Goal: Communication & Community: Answer question/provide support

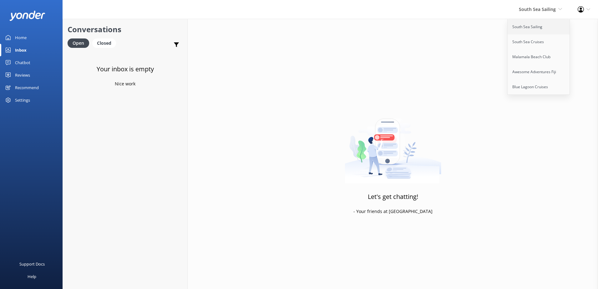
click at [530, 28] on link "South Sea Sailing" at bounding box center [539, 26] width 63 height 15
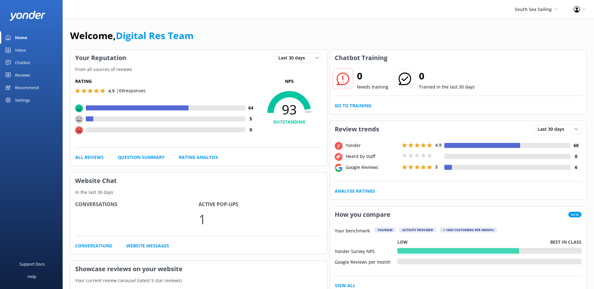
click at [28, 45] on link "Inbox" at bounding box center [31, 50] width 63 height 13
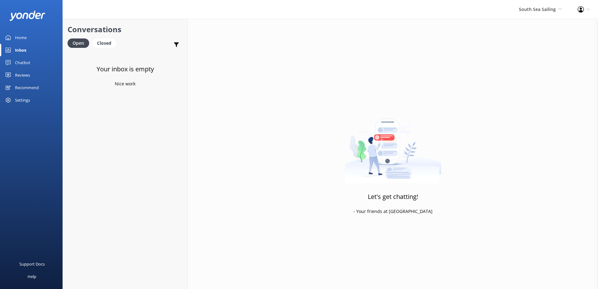
click at [529, 14] on div "South Sea Sailing South Sea Sailing South Sea Cruises Malamala Beach Club Aweso…" at bounding box center [540, 9] width 59 height 19
drag, startPoint x: 529, startPoint y: 14, endPoint x: 528, endPoint y: 42, distance: 28.2
click at [528, 42] on link "South Sea Cruises" at bounding box center [539, 41] width 63 height 15
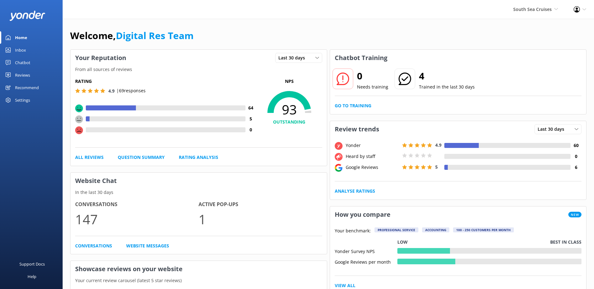
click at [23, 48] on div "Inbox" at bounding box center [20, 50] width 11 height 13
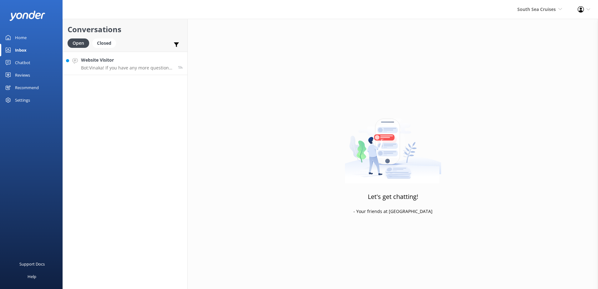
click at [110, 64] on div "Website Visitor Bot: Vinaka! If you have any more questions, feel free to ask." at bounding box center [127, 63] width 92 height 13
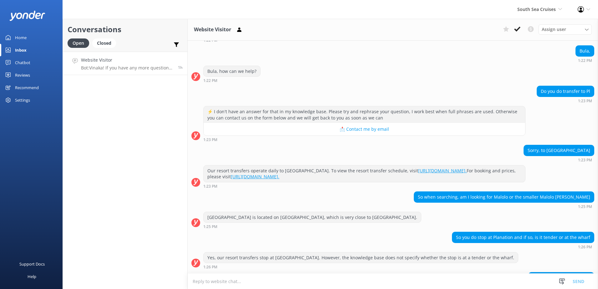
scroll to position [97, 0]
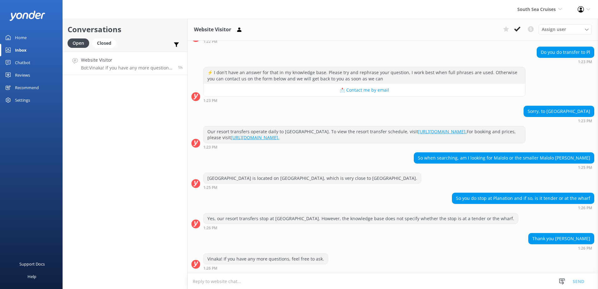
click at [368, 276] on textarea at bounding box center [393, 281] width 410 height 15
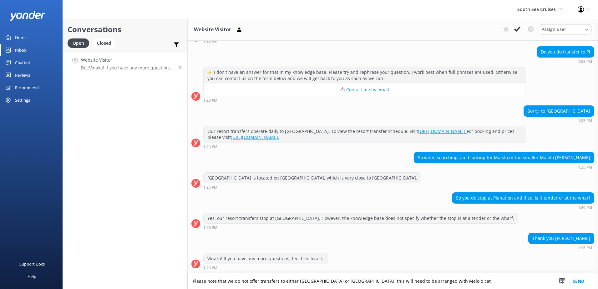
drag, startPoint x: 473, startPoint y: 282, endPoint x: 154, endPoint y: 280, distance: 319.1
click at [154, 280] on div "Conversations Open Closed Important Converted Assigned to me Unassigned Website…" at bounding box center [331, 154] width 536 height 270
type textarea "Please note that we do not offer transfers to either Plantation island or Loman…"
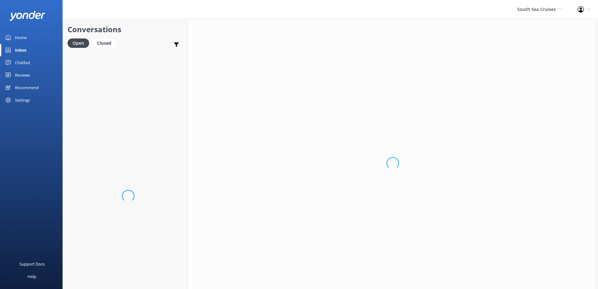
click at [474, 280] on div "Loading.." at bounding box center [393, 163] width 410 height 289
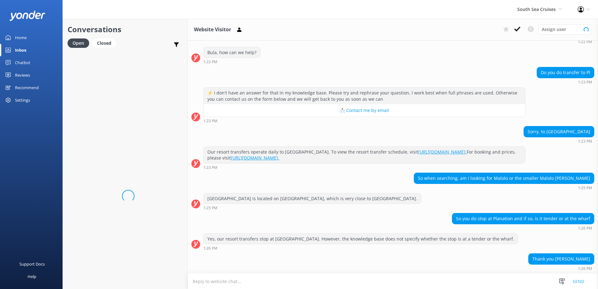
click at [466, 279] on textarea at bounding box center [393, 281] width 410 height 15
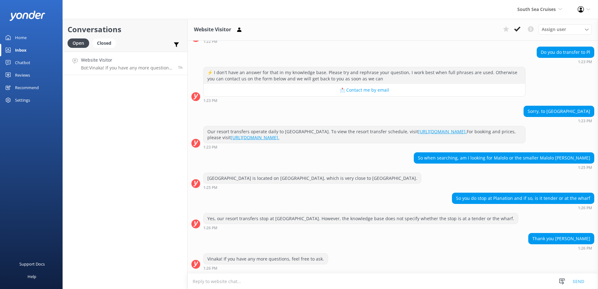
click at [466, 279] on textarea at bounding box center [393, 281] width 410 height 15
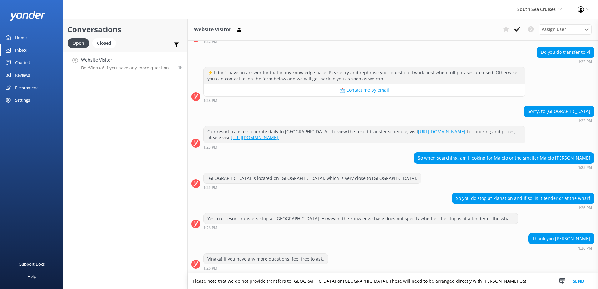
scroll to position [97, 0]
click at [518, 283] on textarea "Please note that we do not provide transfers to Plantation Island or Lomani Isl…" at bounding box center [393, 281] width 410 height 16
type textarea "Please note that we do not provide transfers to Plantation Island or Lomani Isl…"
click at [574, 283] on button "Send" at bounding box center [578, 281] width 23 height 16
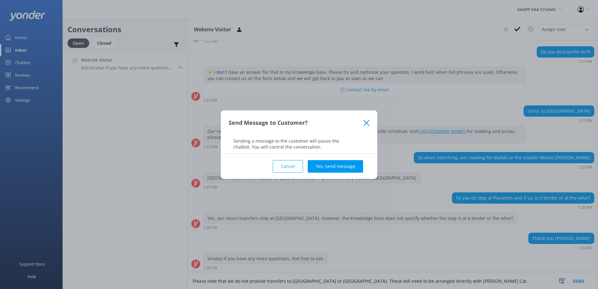
click at [334, 157] on div "Cancel Yes, send message" at bounding box center [299, 166] width 141 height 25
click at [337, 168] on button "Yes, send message" at bounding box center [335, 166] width 55 height 13
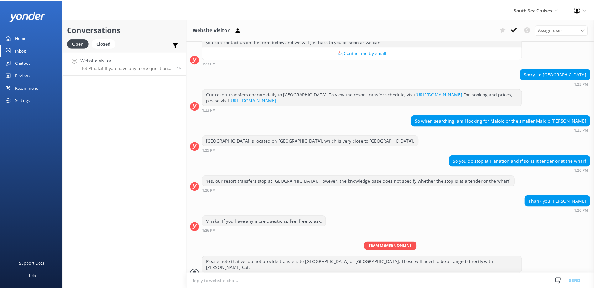
scroll to position [138, 0]
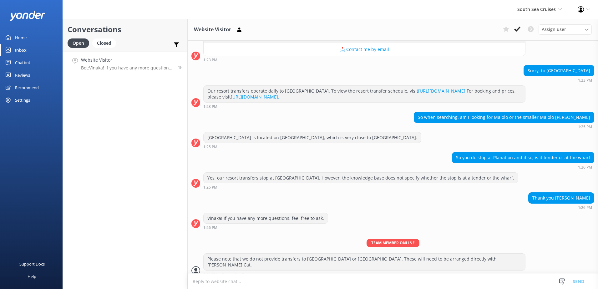
click at [514, 22] on div "Website Visitor Assign user Alyssa Sonya Digital Res Team Brenda Fenton Asena N…" at bounding box center [393, 30] width 410 height 22
click at [514, 25] on button at bounding box center [517, 28] width 11 height 9
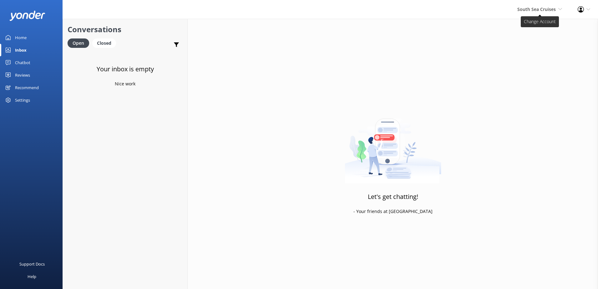
click at [539, 10] on span "South Sea Cruises" at bounding box center [536, 9] width 38 height 6
click at [537, 58] on link "Malamala Beach Club" at bounding box center [539, 56] width 63 height 15
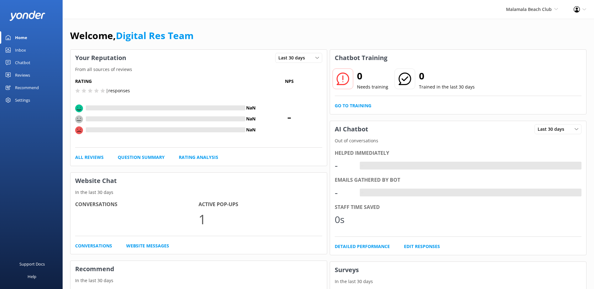
click at [25, 45] on div "Inbox" at bounding box center [20, 50] width 11 height 13
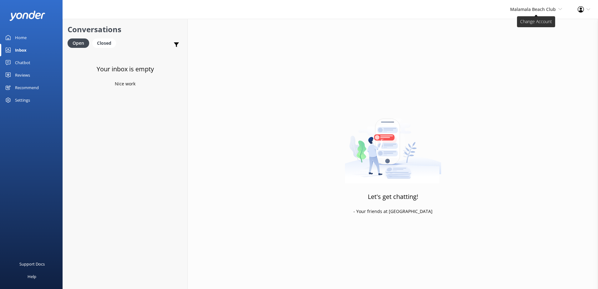
click at [543, 12] on span "Malamala Beach Club" at bounding box center [533, 9] width 46 height 6
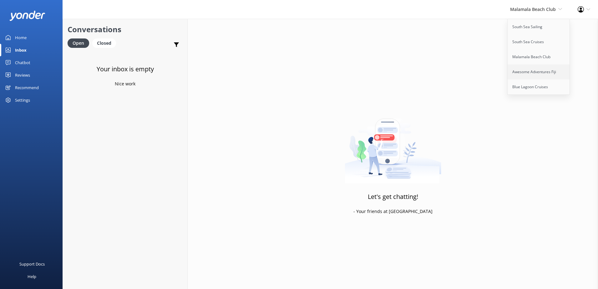
click at [518, 65] on link "Awesome Adventures Fiji" at bounding box center [539, 71] width 63 height 15
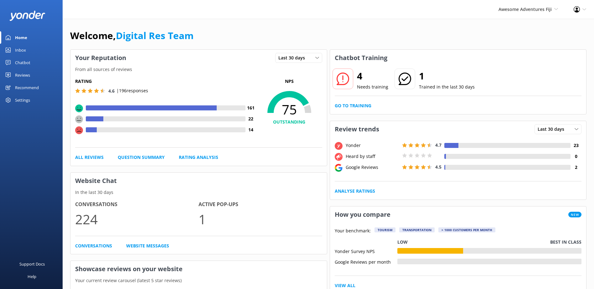
click at [16, 51] on div "Inbox" at bounding box center [20, 50] width 11 height 13
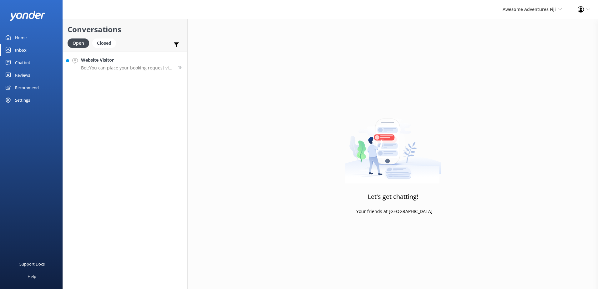
click at [129, 62] on h4 "Website Visitor" at bounding box center [127, 60] width 92 height 7
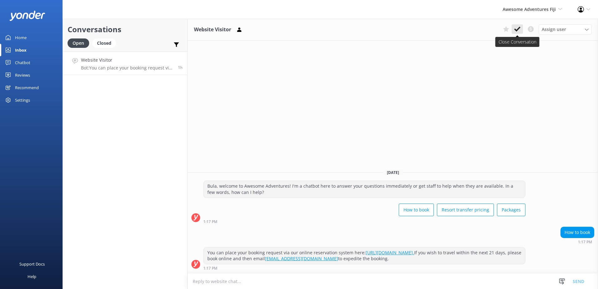
click at [523, 32] on button at bounding box center [517, 28] width 11 height 9
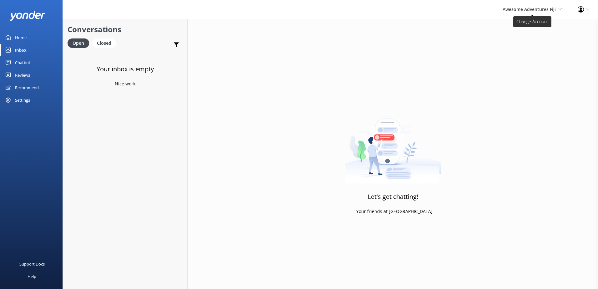
click at [534, 9] on span "Awesome Adventures Fiji" at bounding box center [529, 9] width 53 height 6
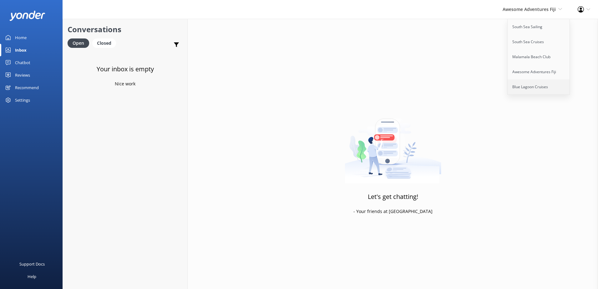
click at [536, 84] on link "Blue Lagoon Cruises" at bounding box center [539, 86] width 63 height 15
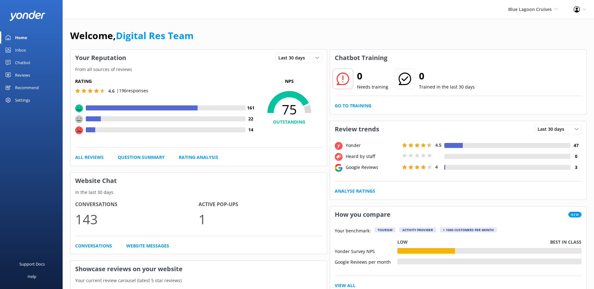
click at [30, 51] on link "Inbox" at bounding box center [31, 50] width 63 height 13
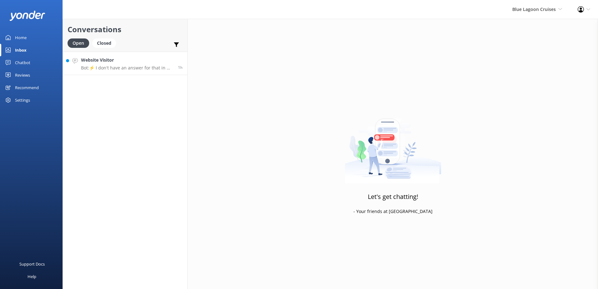
click at [134, 67] on p "Bot: ⚡ I don't have an answer for that in my knowledge base. Please try and rep…" at bounding box center [127, 68] width 92 height 6
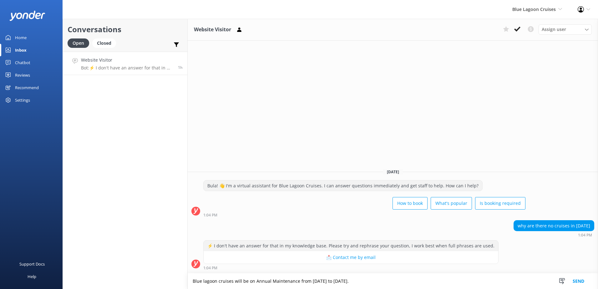
click at [421, 282] on textarea "Blue lagoon cruises will be on Annual Maintenance from October 31st to December…" at bounding box center [393, 281] width 410 height 16
type textarea "Blue lagoon cruises will be on Annual Maintenance from October 31st to December…"
click at [584, 283] on button "Send" at bounding box center [578, 281] width 23 height 16
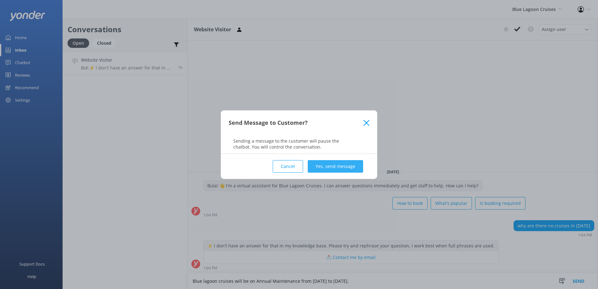
click at [352, 165] on button "Yes, send message" at bounding box center [335, 166] width 55 height 13
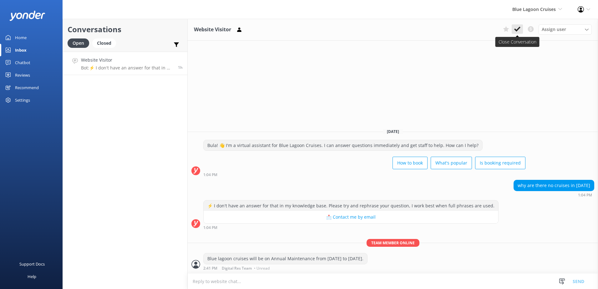
click at [519, 31] on icon at bounding box center [517, 29] width 6 height 6
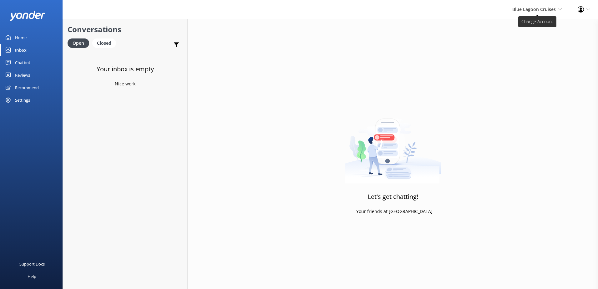
click at [532, 6] on span "Blue Lagoon Cruises South Sea Sailing South Sea Cruises Malamala Beach Club Awe…" at bounding box center [537, 9] width 50 height 7
click at [523, 27] on link "South Sea Sailing" at bounding box center [539, 26] width 63 height 15
